Goal: Task Accomplishment & Management: Manage account settings

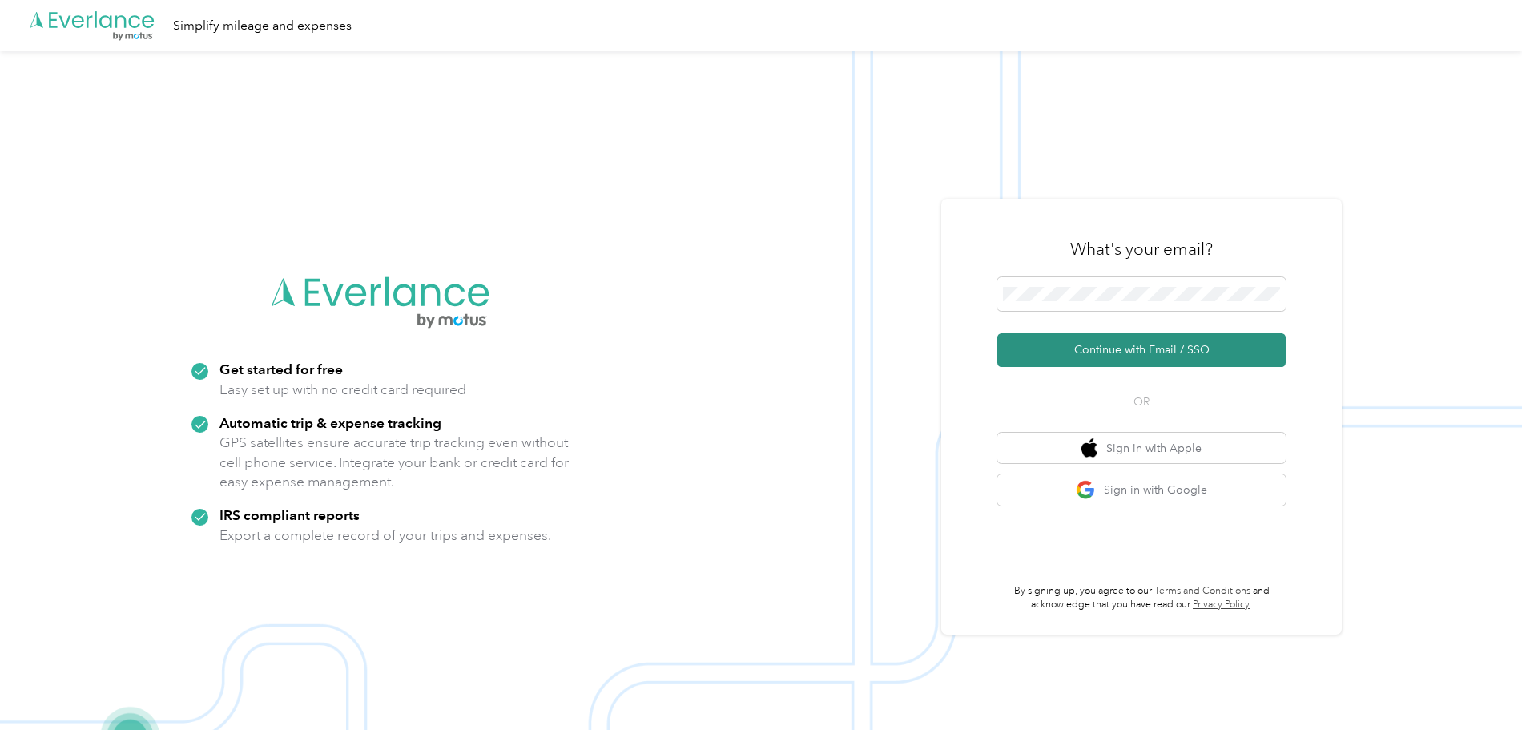
click at [1157, 352] on button "Continue with Email / SSO" at bounding box center [1141, 350] width 288 height 34
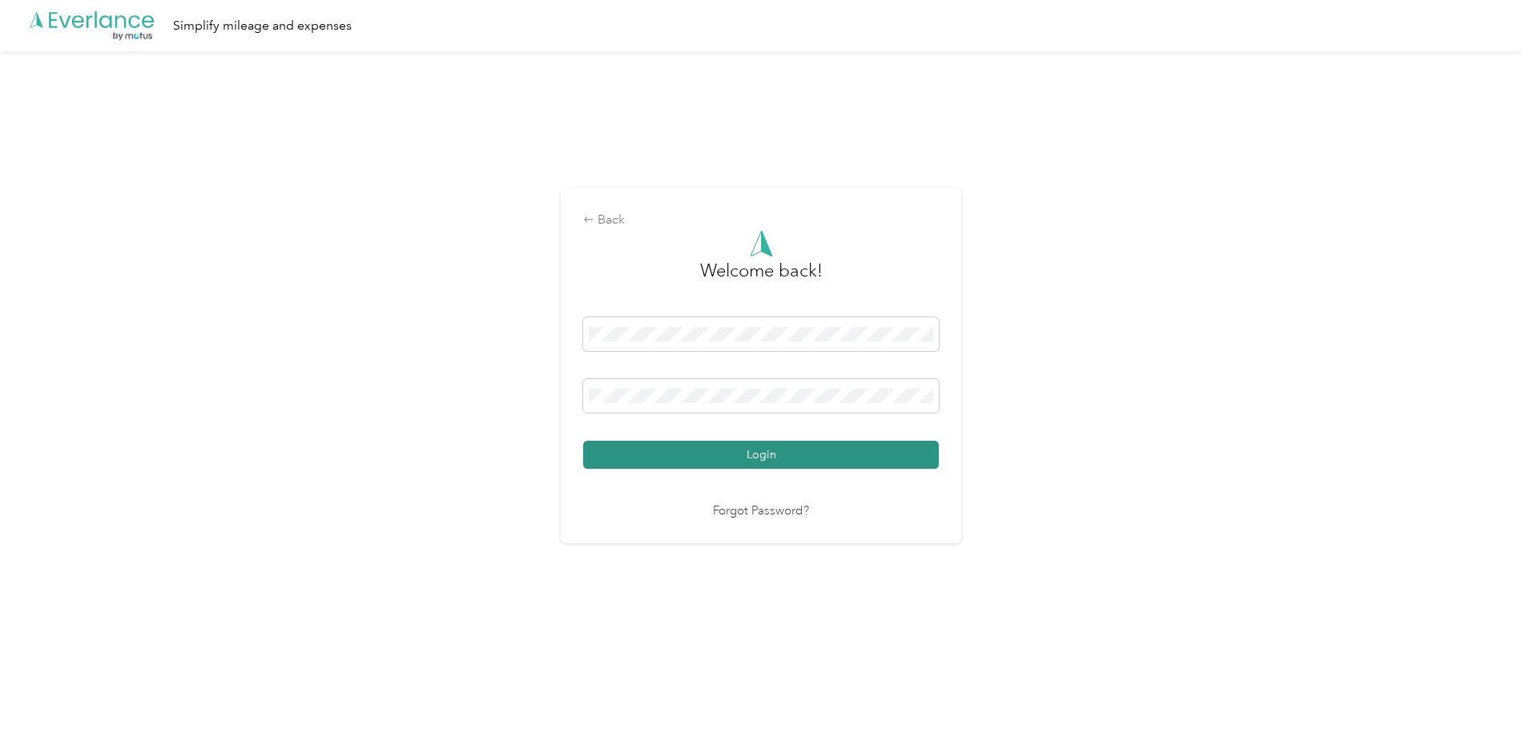
click at [789, 459] on button "Login" at bounding box center [761, 455] width 356 height 28
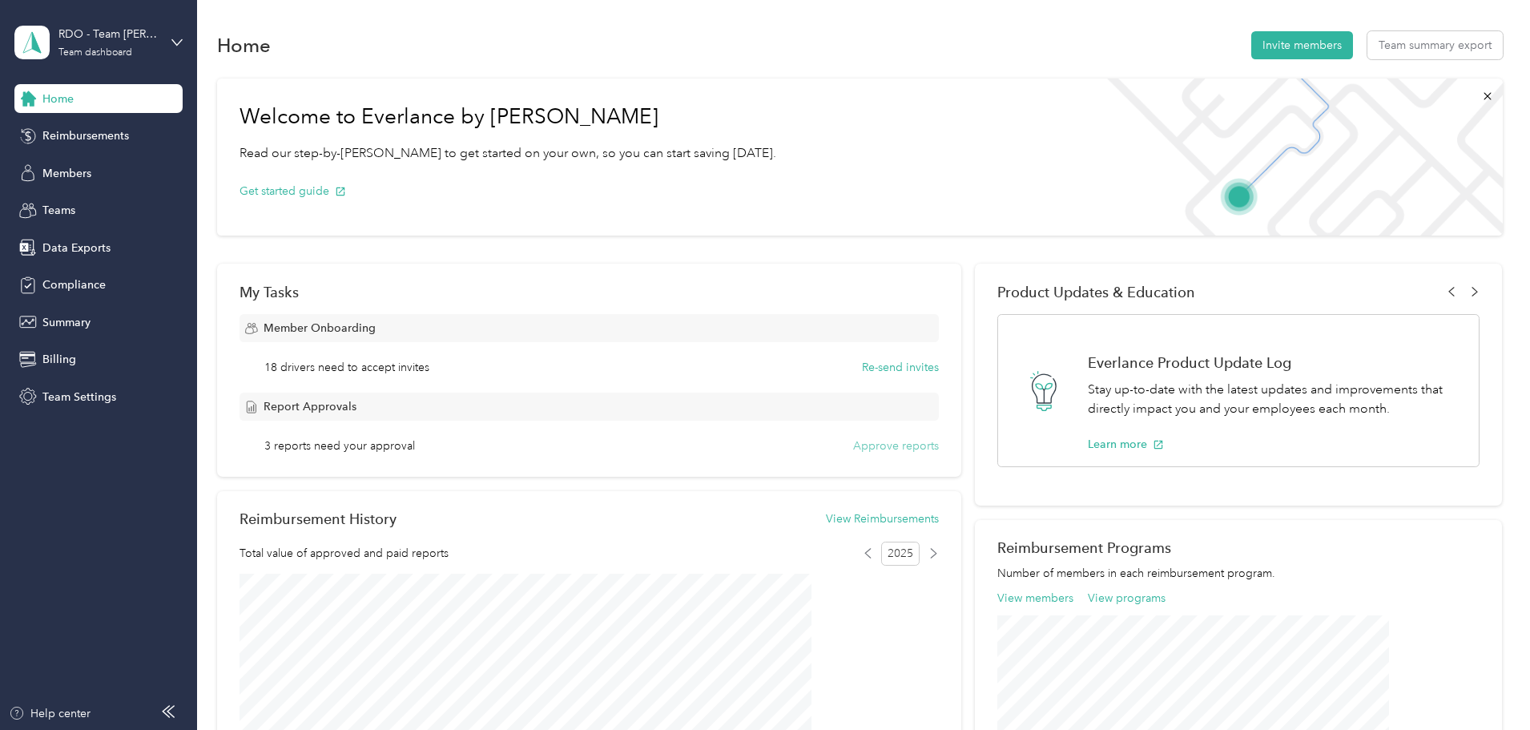
click at [856, 443] on button "Approve reports" at bounding box center [896, 445] width 86 height 17
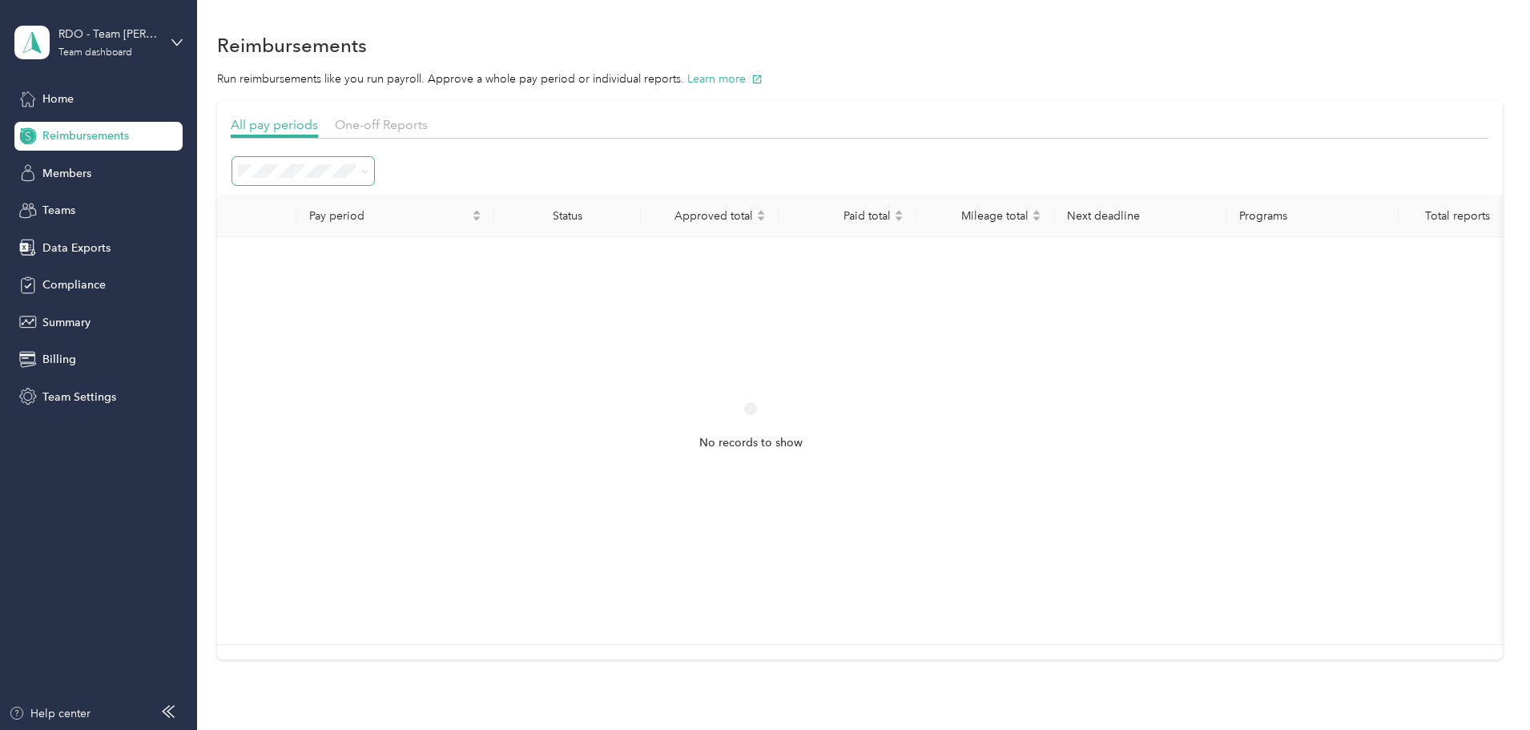
click at [369, 171] on icon at bounding box center [364, 171] width 7 height 7
click at [364, 199] on span "All periods" at bounding box center [378, 193] width 55 height 14
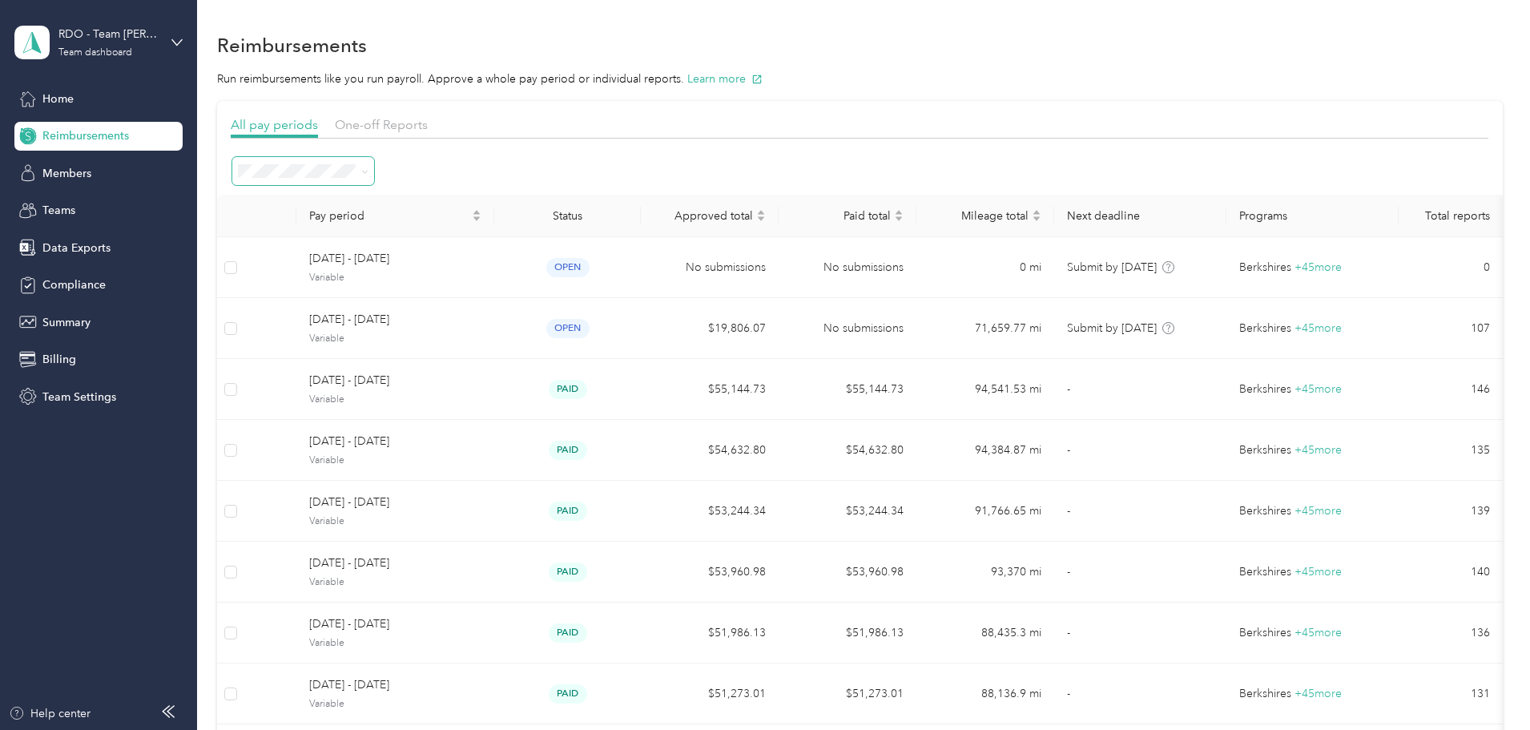
click at [369, 171] on icon at bounding box center [364, 171] width 7 height 7
click at [406, 287] on span "Needs approval" at bounding box center [392, 283] width 82 height 14
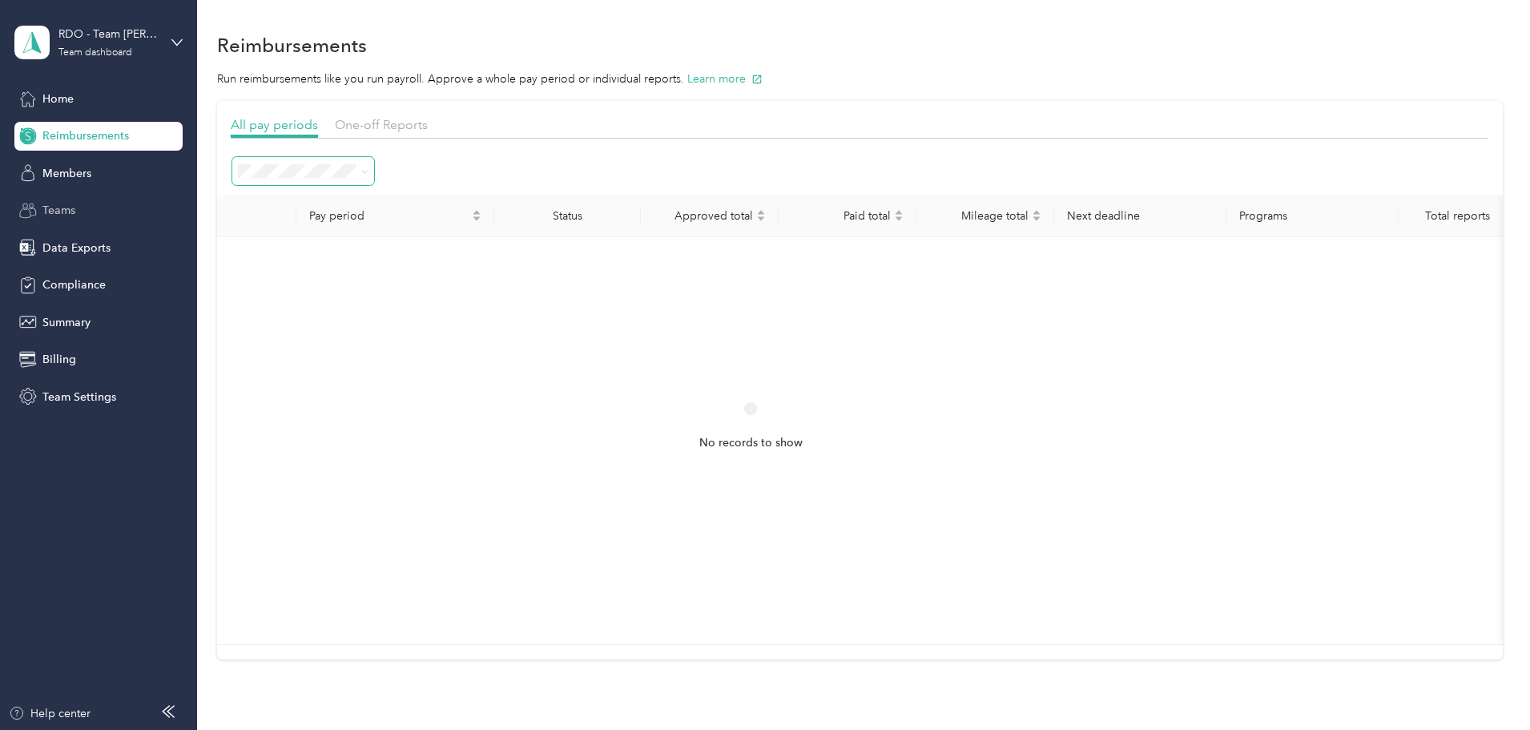
click at [66, 210] on span "Teams" at bounding box center [58, 210] width 33 height 17
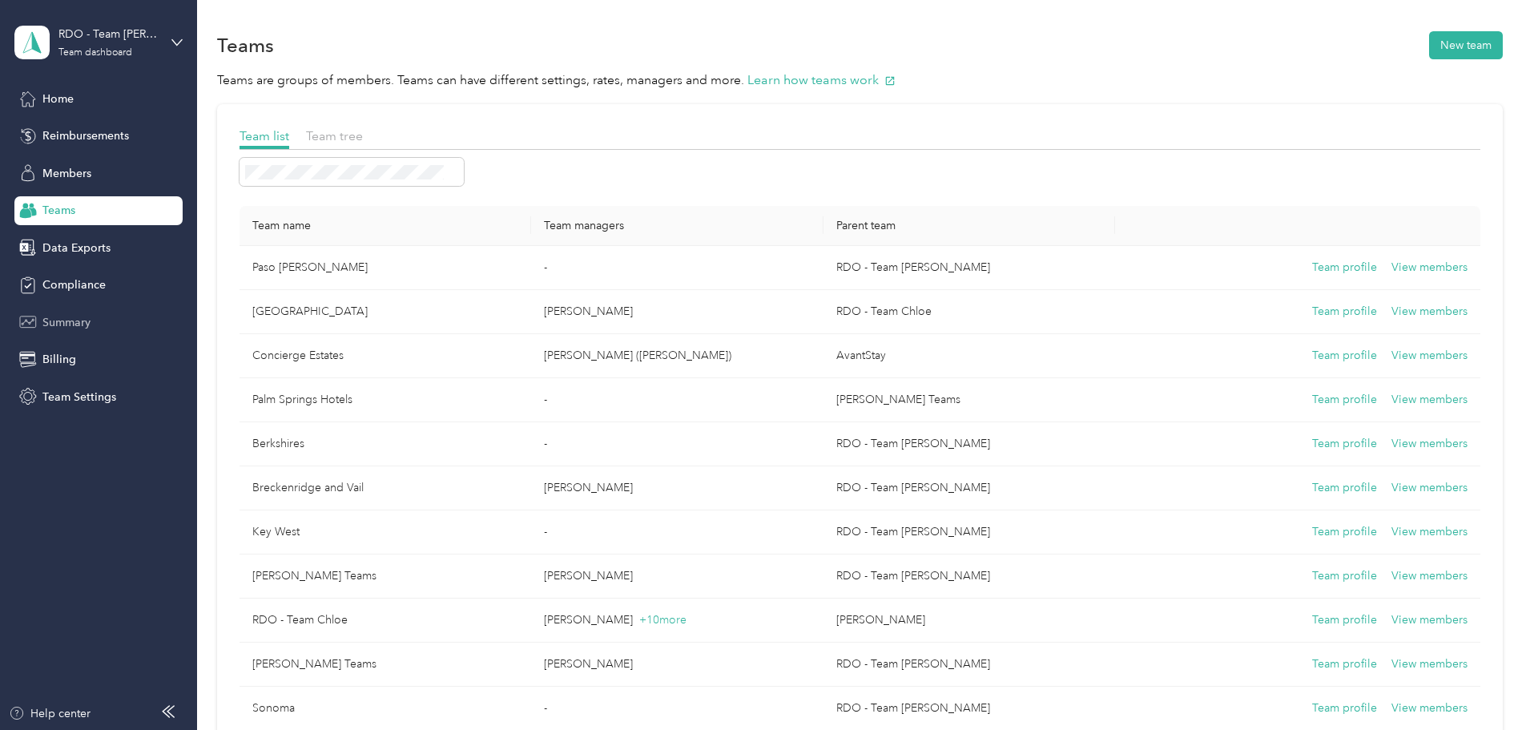
click at [68, 316] on span "Summary" at bounding box center [66, 322] width 48 height 17
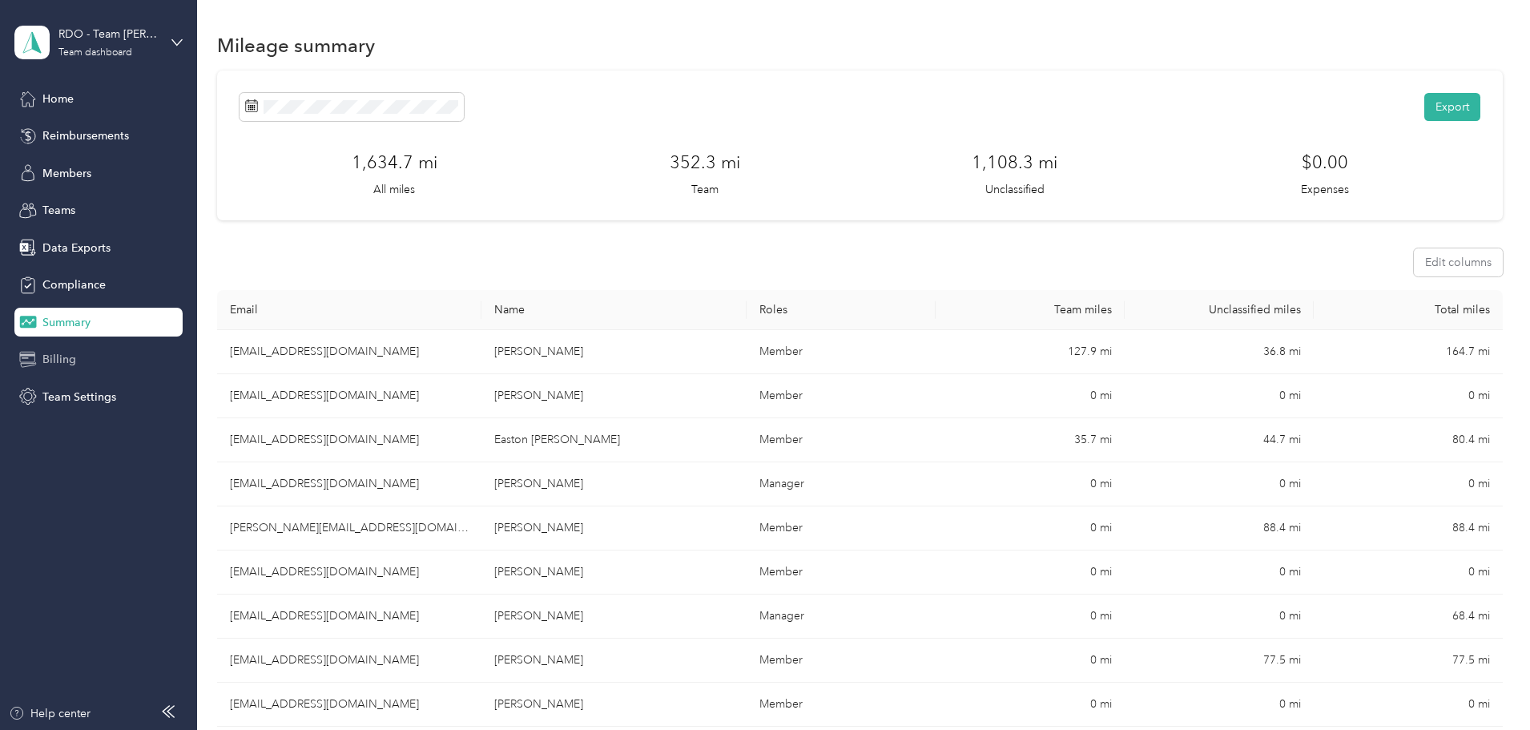
click at [64, 360] on span "Billing" at bounding box center [59, 359] width 34 height 17
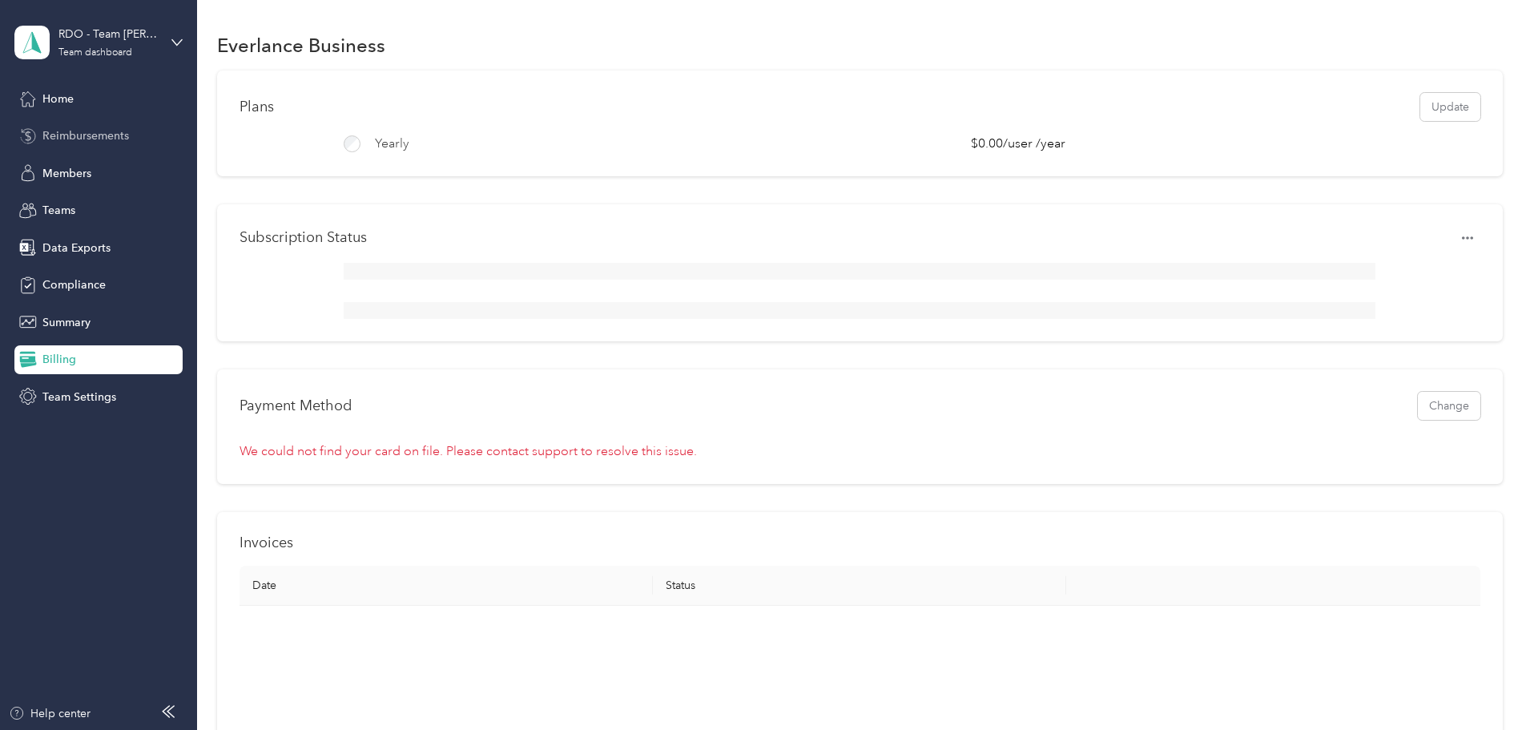
click at [81, 132] on span "Reimbursements" at bounding box center [85, 135] width 87 height 17
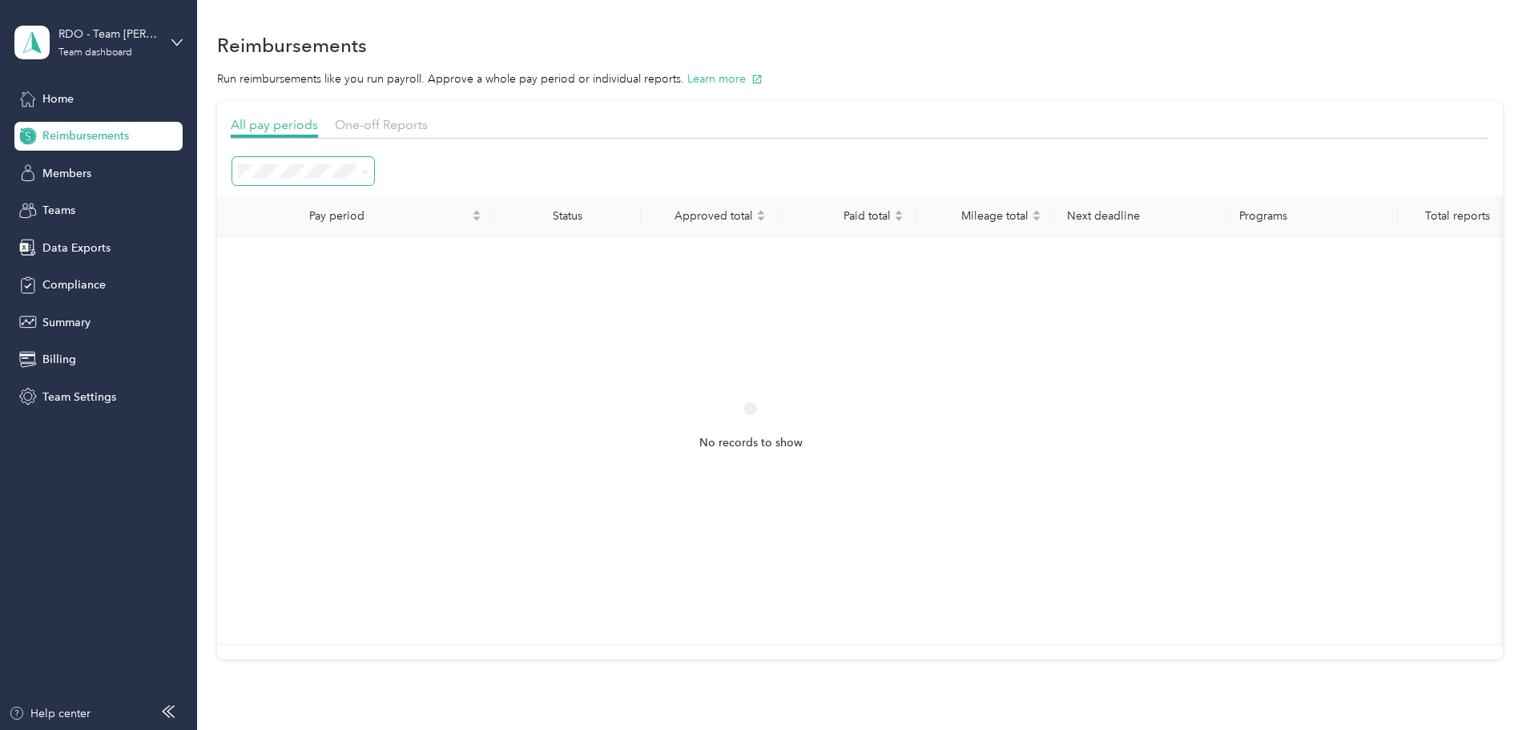
click at [369, 171] on icon at bounding box center [364, 171] width 7 height 7
click at [369, 172] on icon at bounding box center [364, 171] width 7 height 7
click at [390, 231] on li "Active periods" at bounding box center [411, 225] width 142 height 29
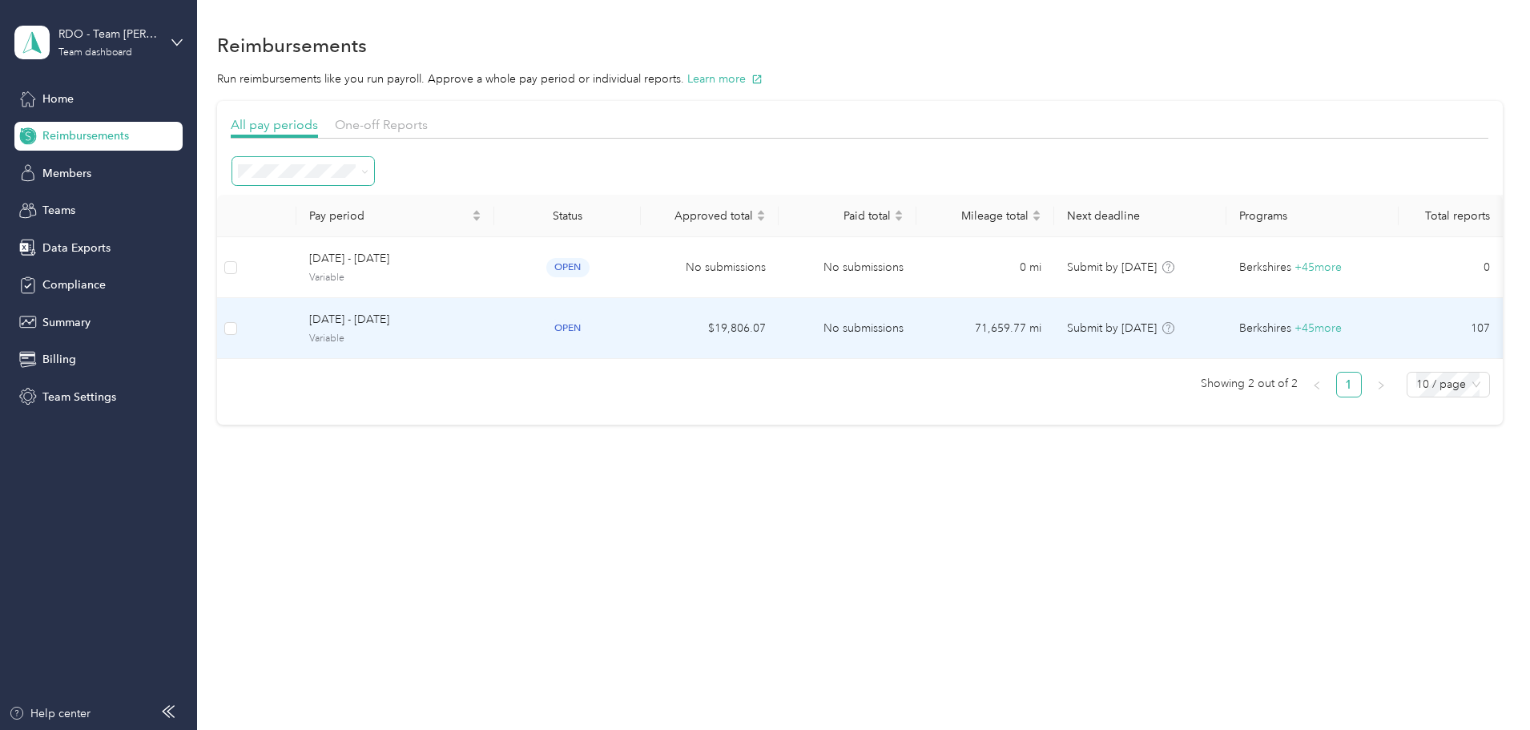
click at [296, 336] on td at bounding box center [270, 328] width 52 height 61
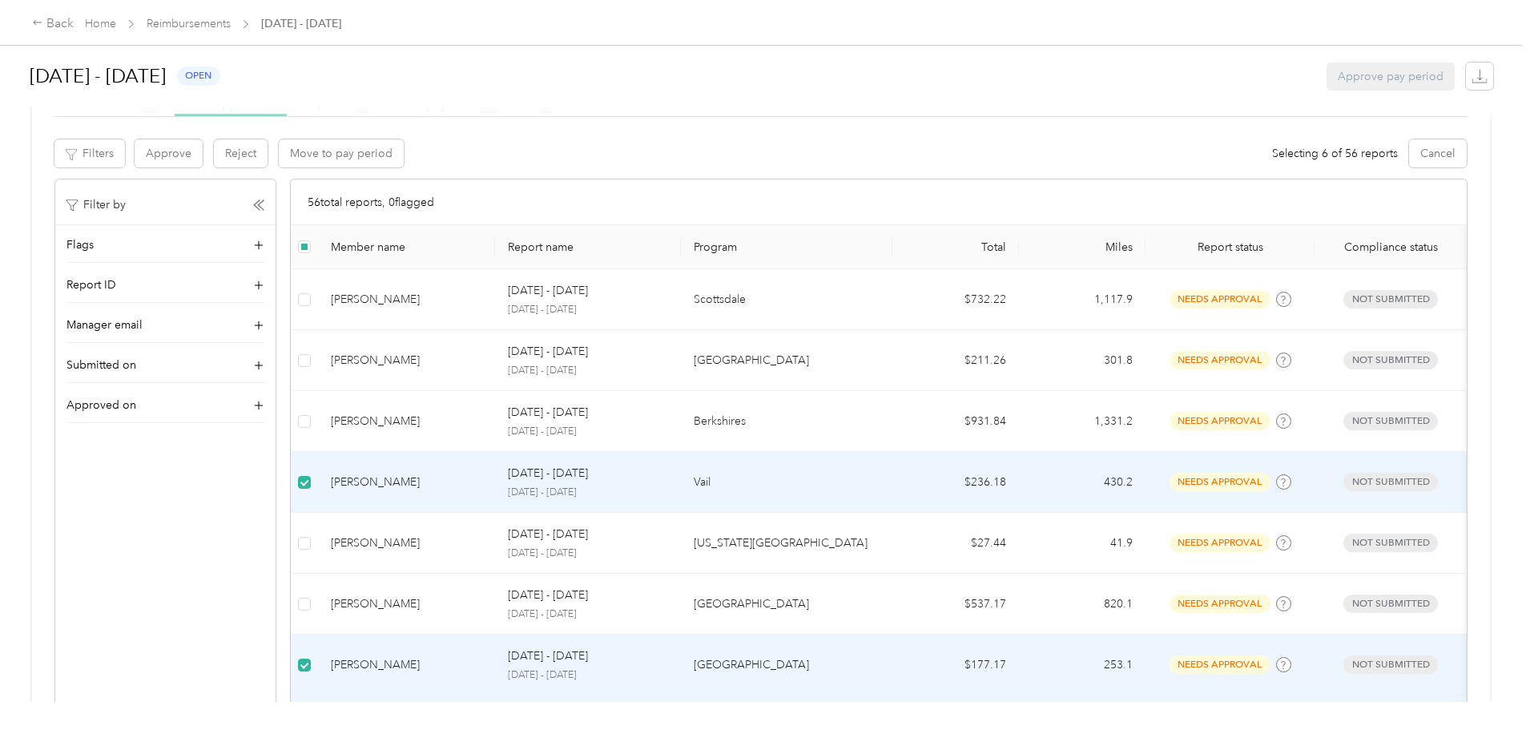
scroll to position [301, 0]
click at [203, 156] on button "Approve" at bounding box center [169, 157] width 68 height 28
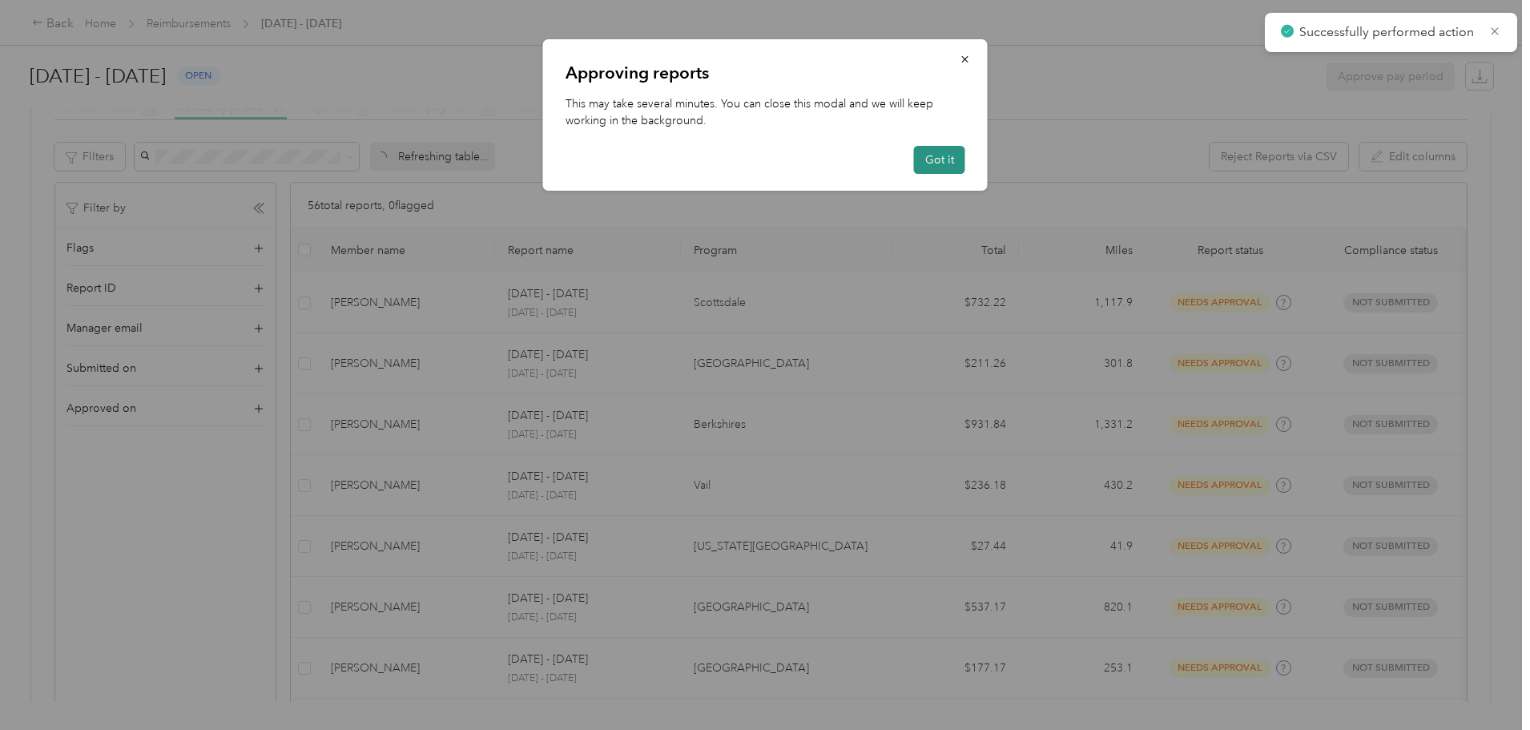
click at [937, 159] on button "Got it" at bounding box center [939, 160] width 51 height 28
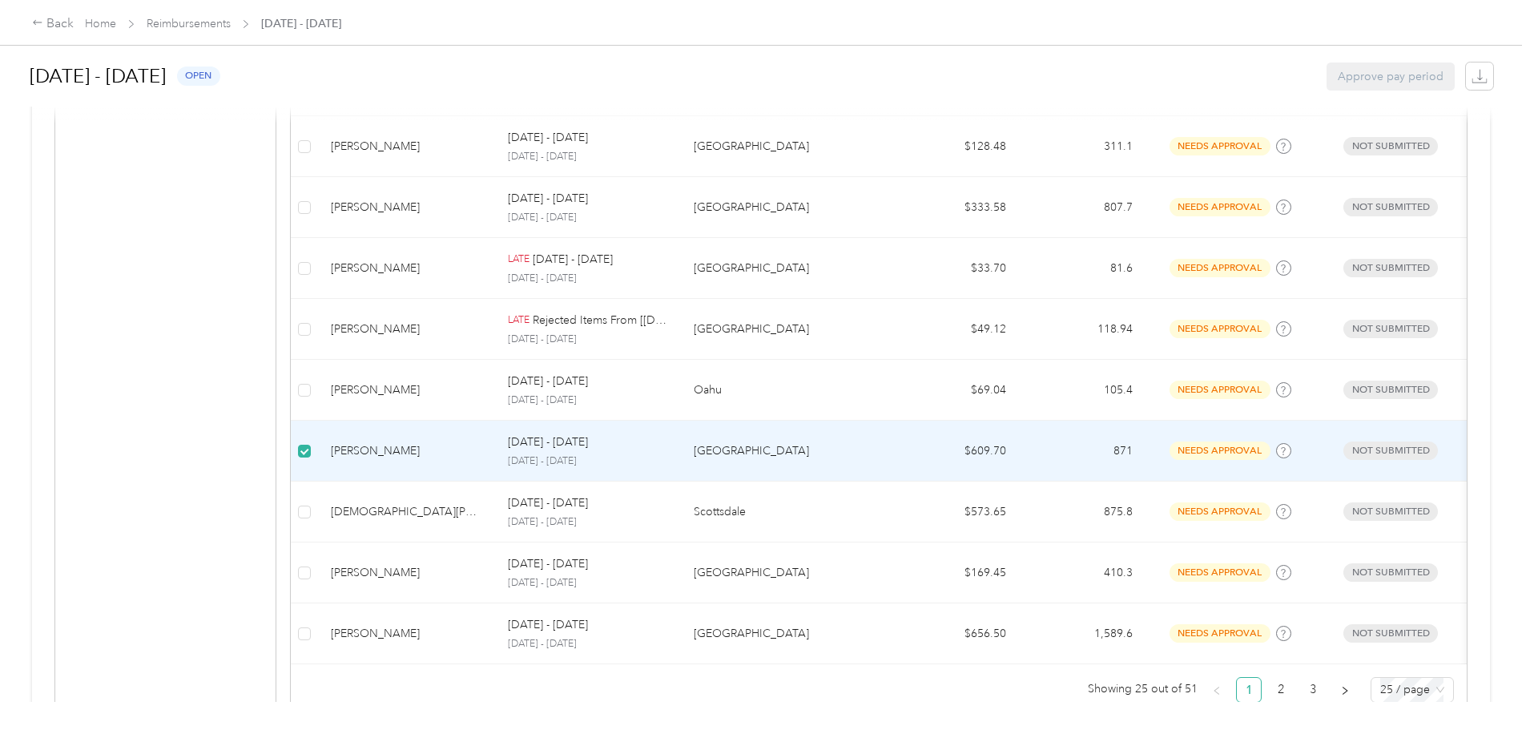
scroll to position [1493, 0]
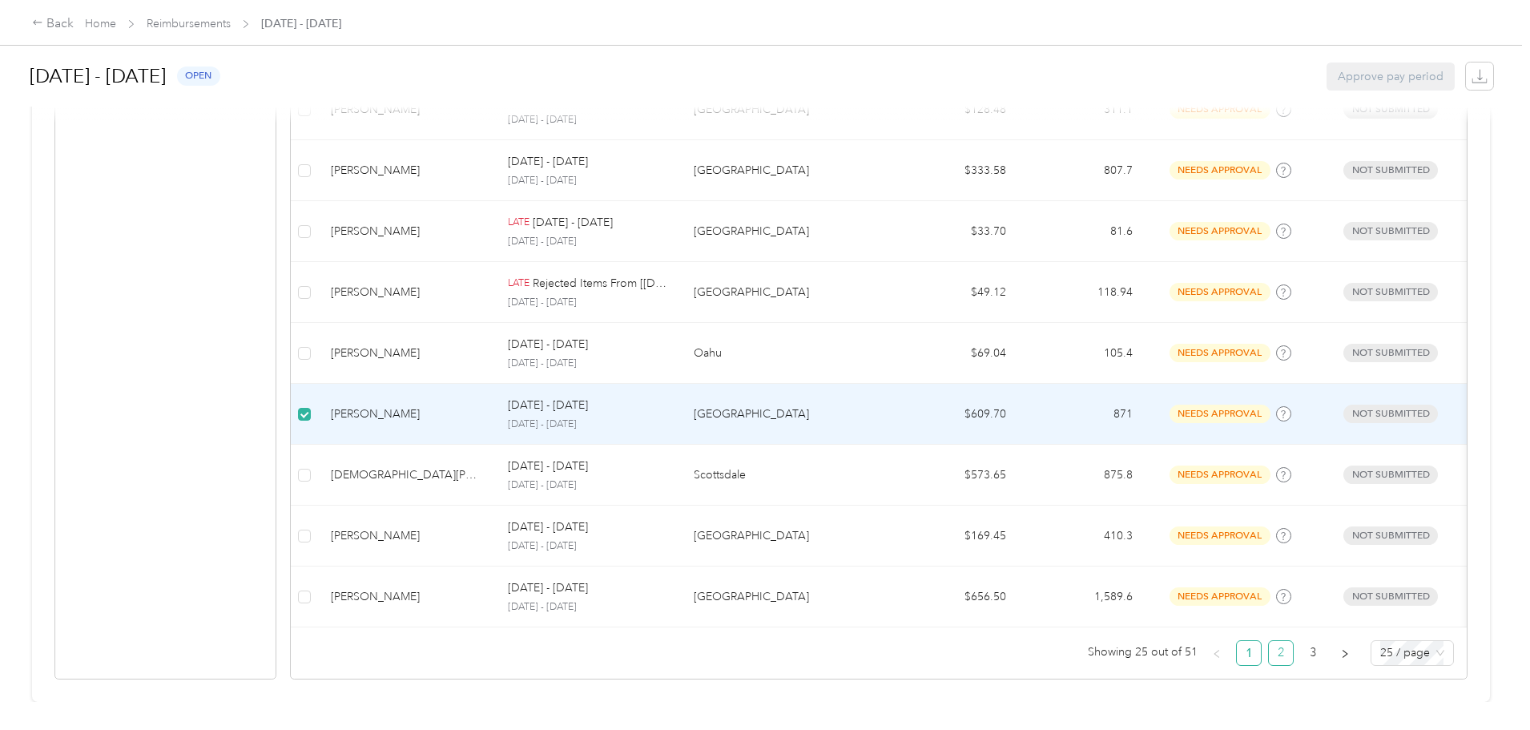
click at [1269, 641] on link "2" at bounding box center [1281, 653] width 24 height 24
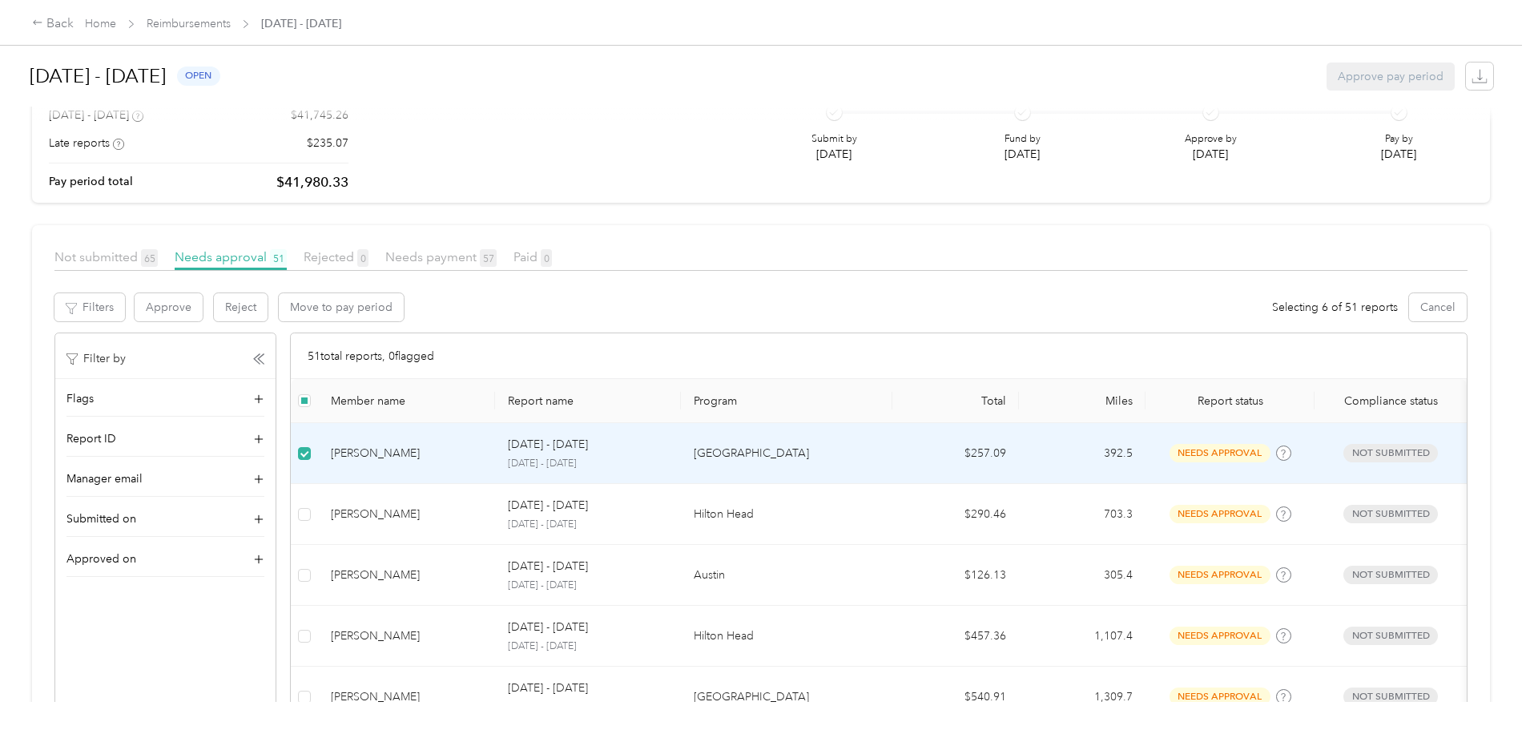
scroll to position [143, 0]
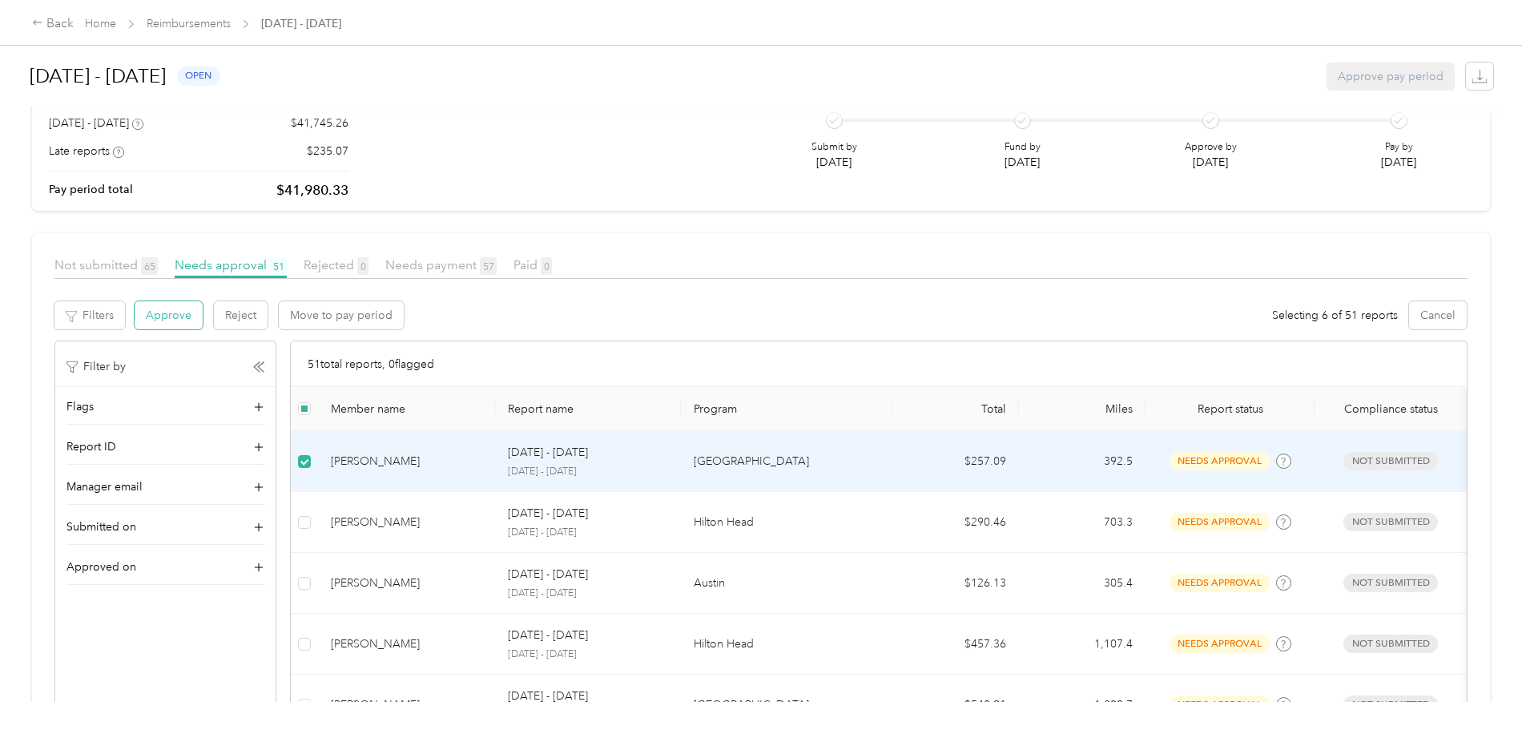
click at [203, 320] on button "Approve" at bounding box center [169, 315] width 68 height 28
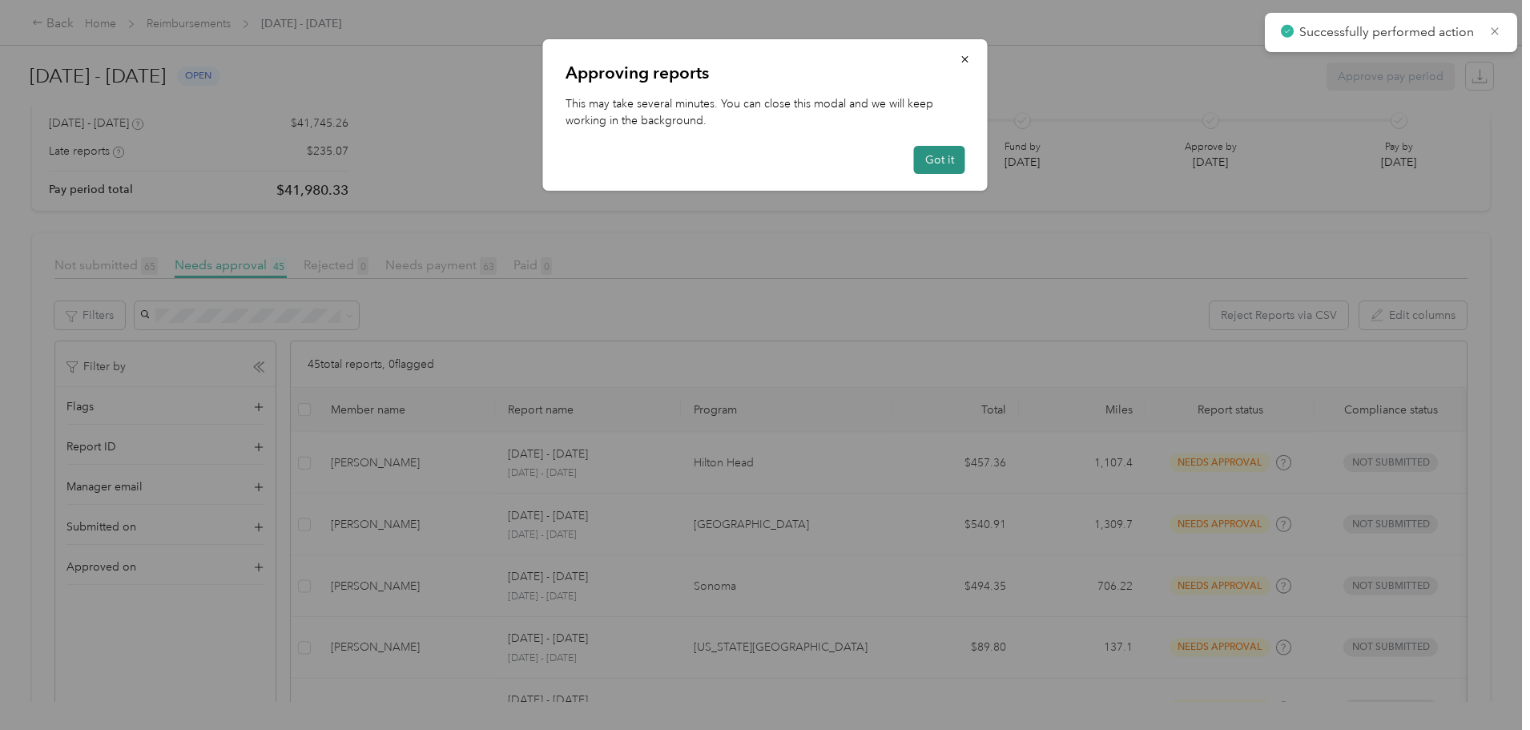
click at [927, 159] on button "Got it" at bounding box center [939, 160] width 51 height 28
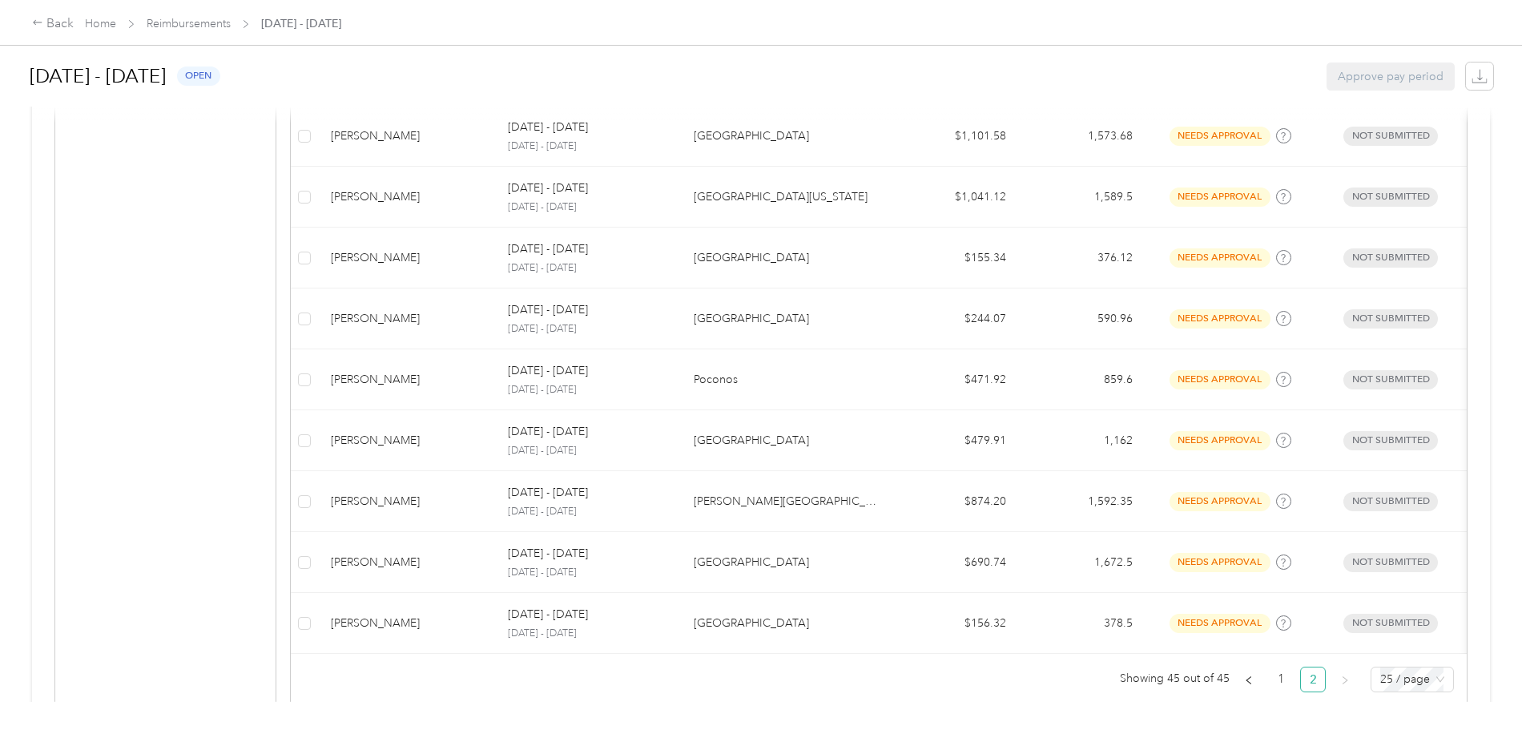
scroll to position [1188, 0]
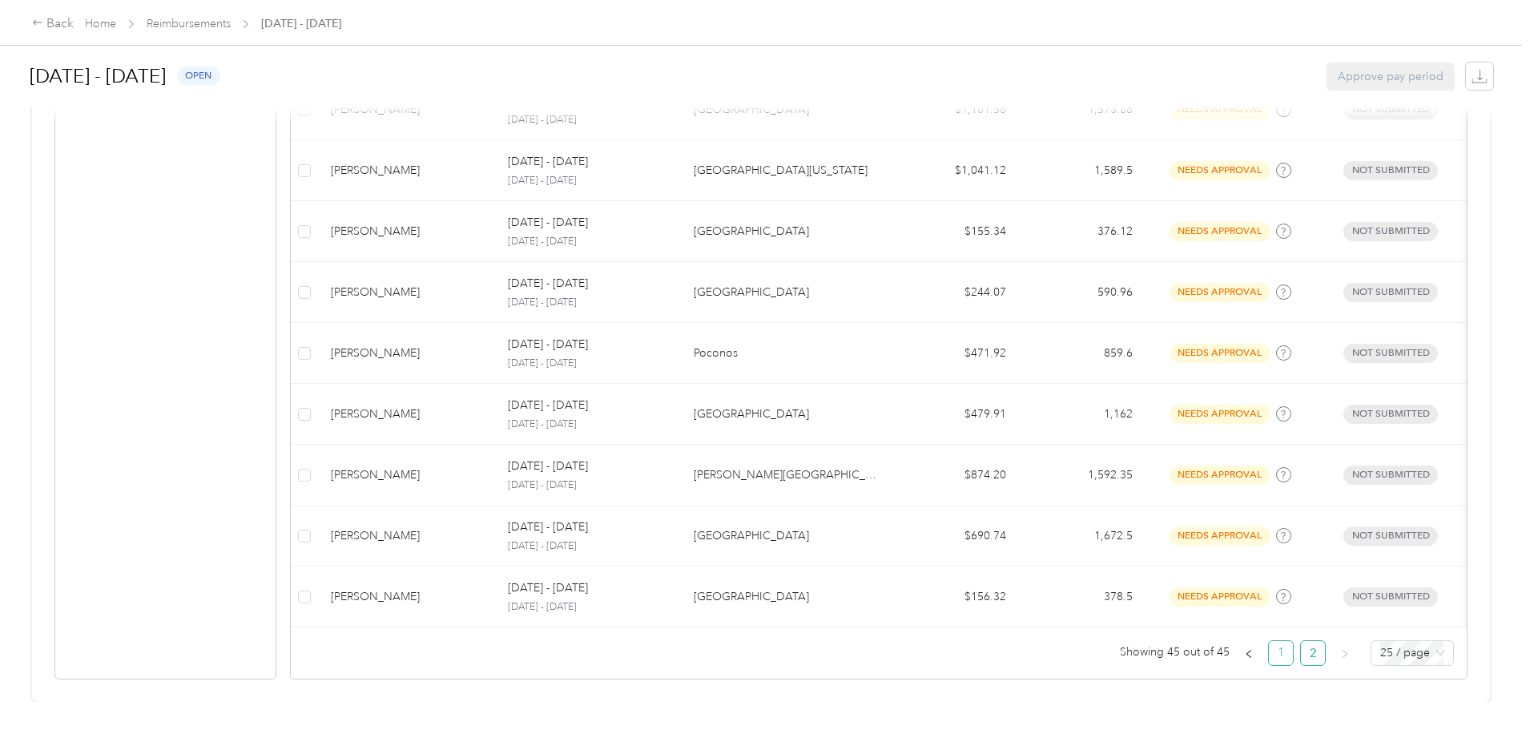
click at [1269, 642] on link "1" at bounding box center [1281, 653] width 24 height 24
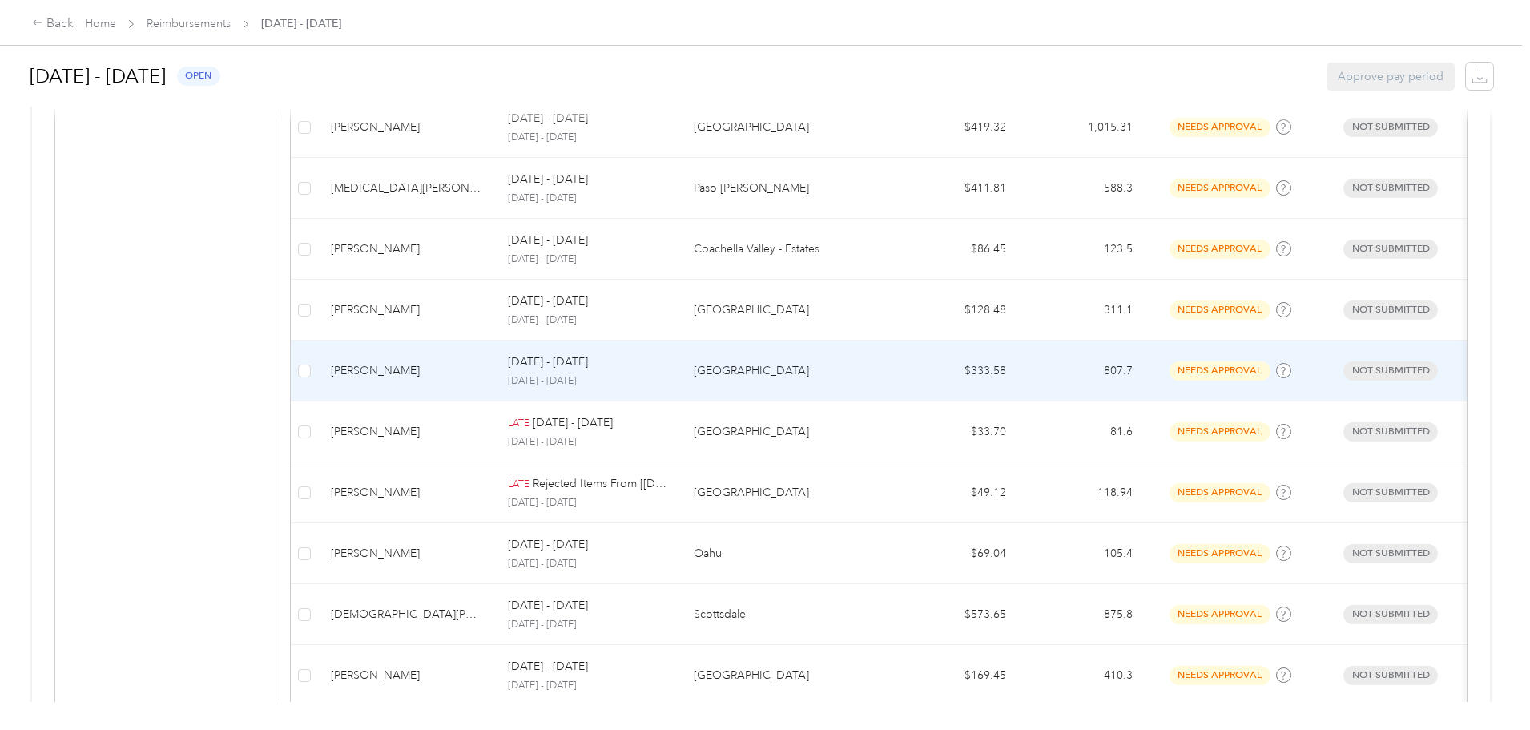
scroll to position [1493, 0]
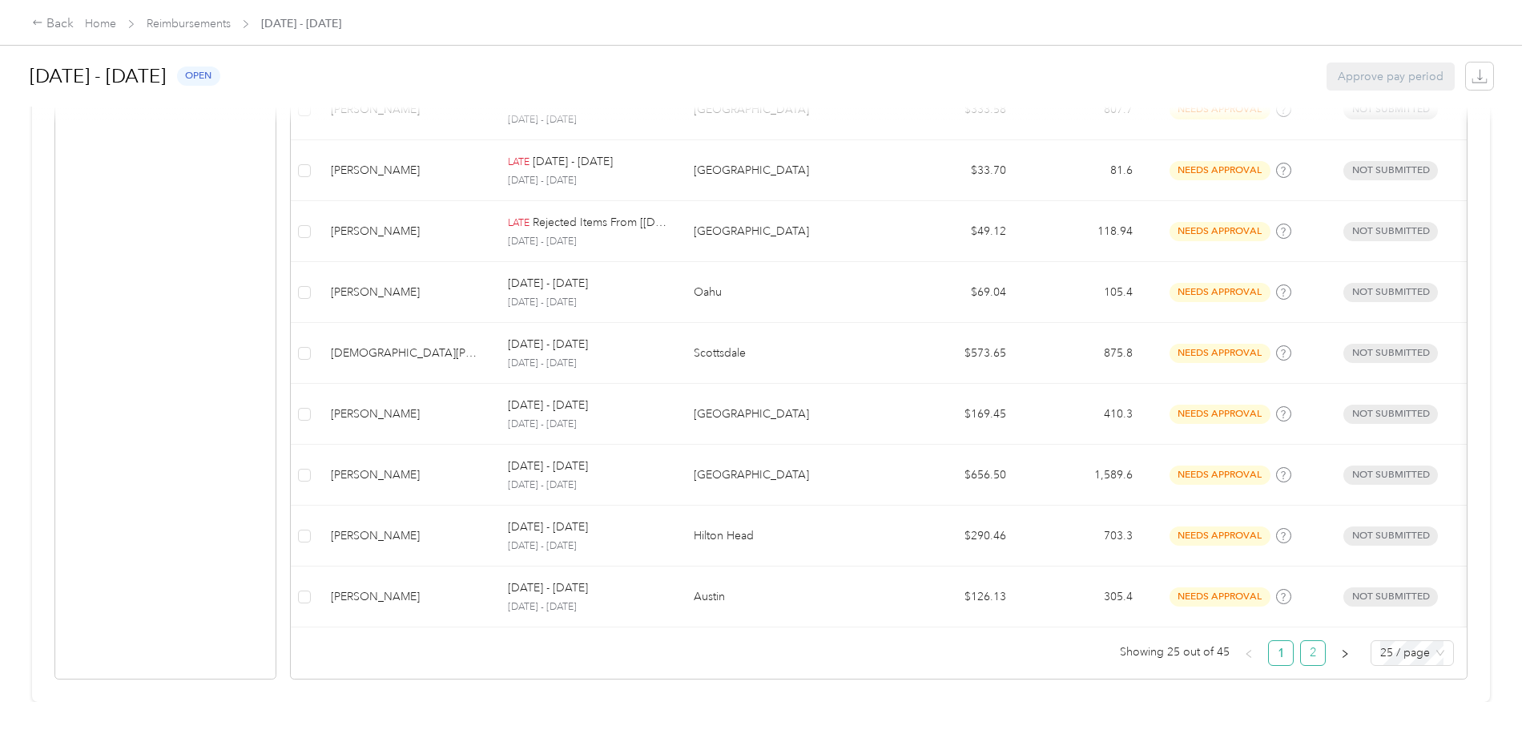
click at [1301, 643] on link "2" at bounding box center [1313, 653] width 24 height 24
